Goal: Find specific page/section: Find specific page/section

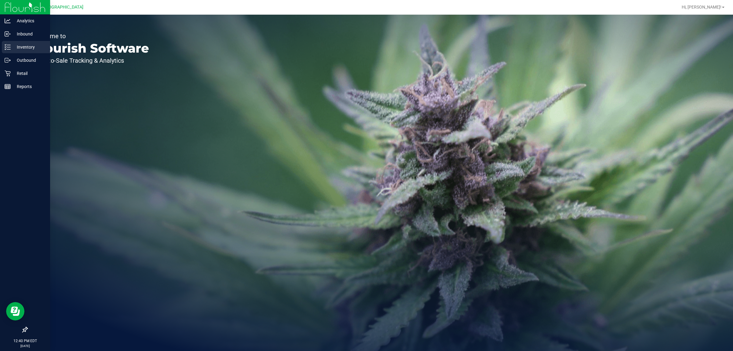
click at [28, 43] on div "Inventory" at bounding box center [26, 47] width 48 height 12
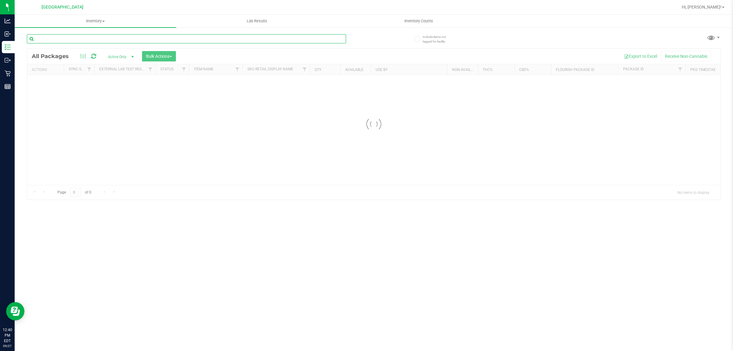
click at [116, 39] on input "text" at bounding box center [186, 38] width 319 height 9
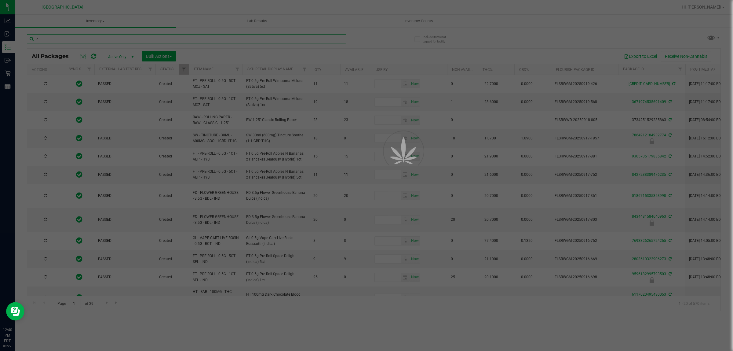
type input "zk"
type input "[DATE]"
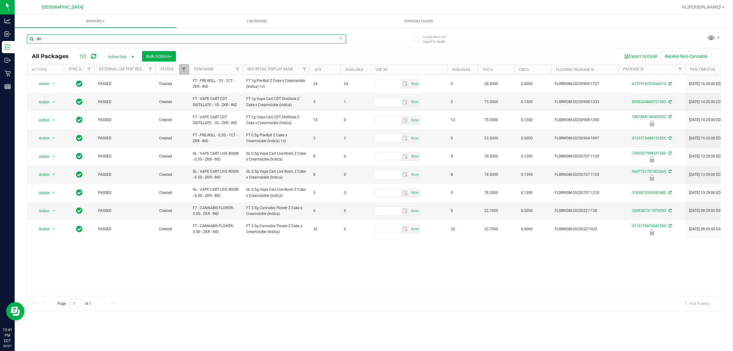
click at [54, 40] on input "zkr" at bounding box center [186, 38] width 319 height 9
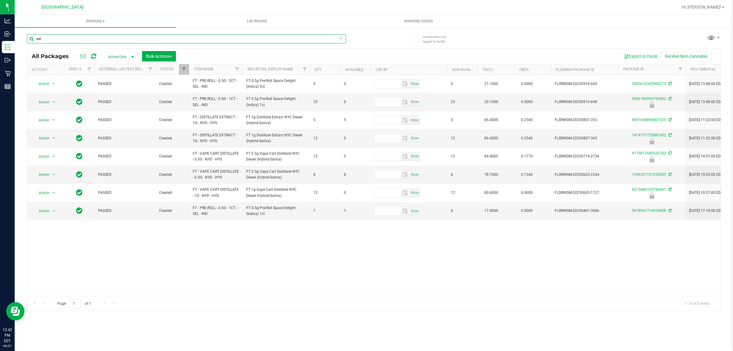
type input "sel"
